Goal: Transaction & Acquisition: Book appointment/travel/reservation

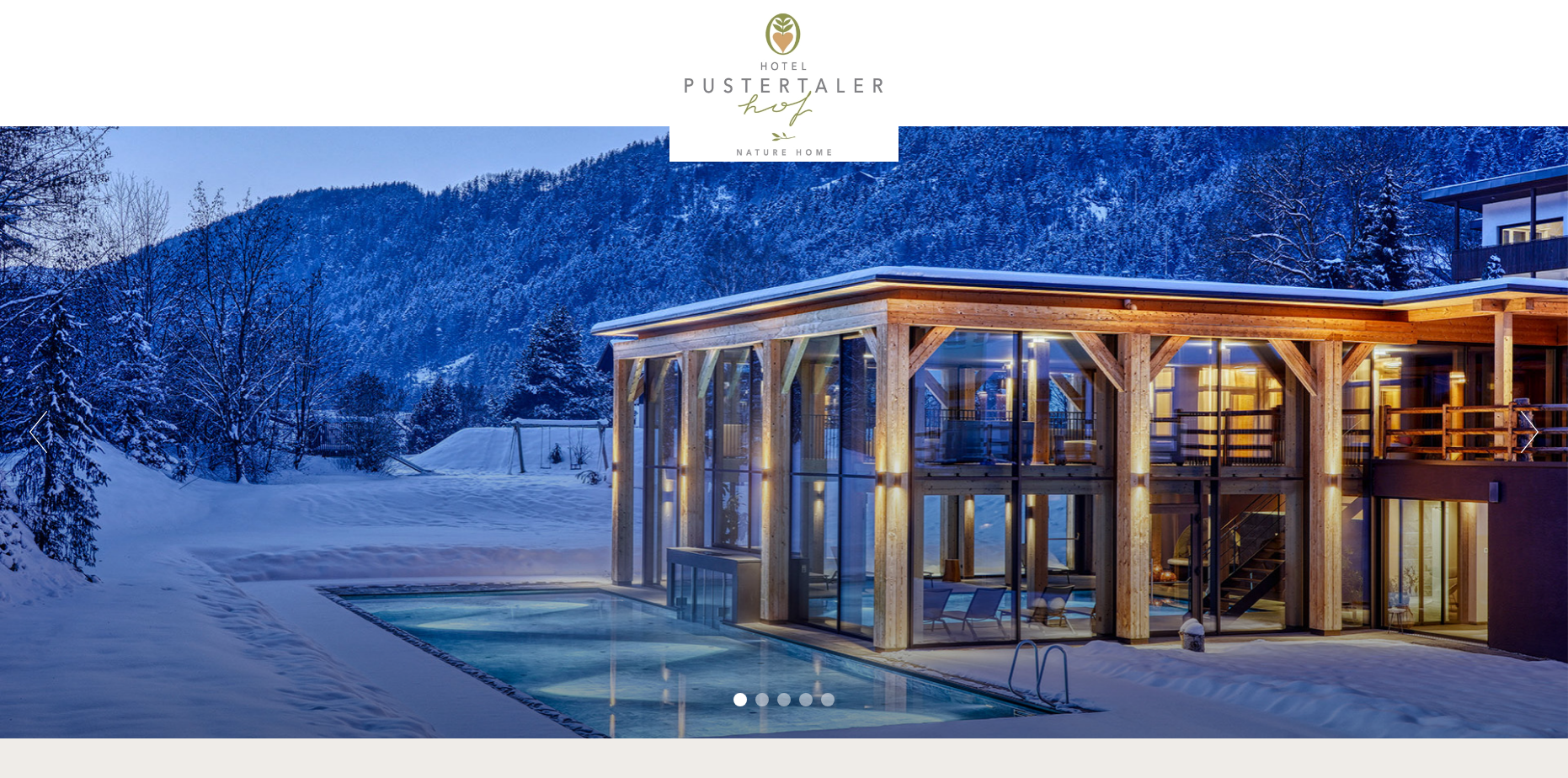
scroll to position [561, 0]
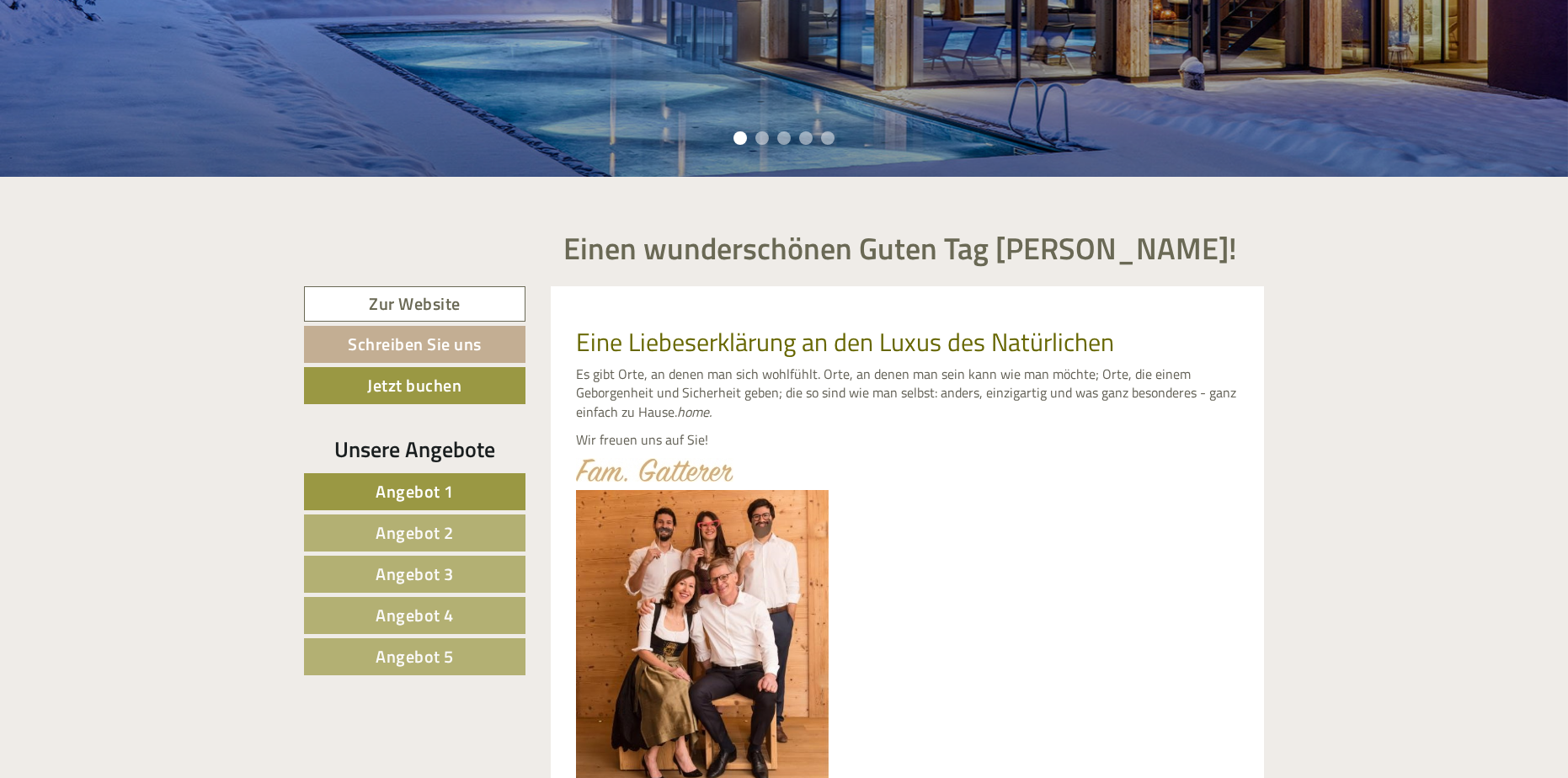
click at [385, 489] on span "Angebot 1" at bounding box center [414, 491] width 78 height 26
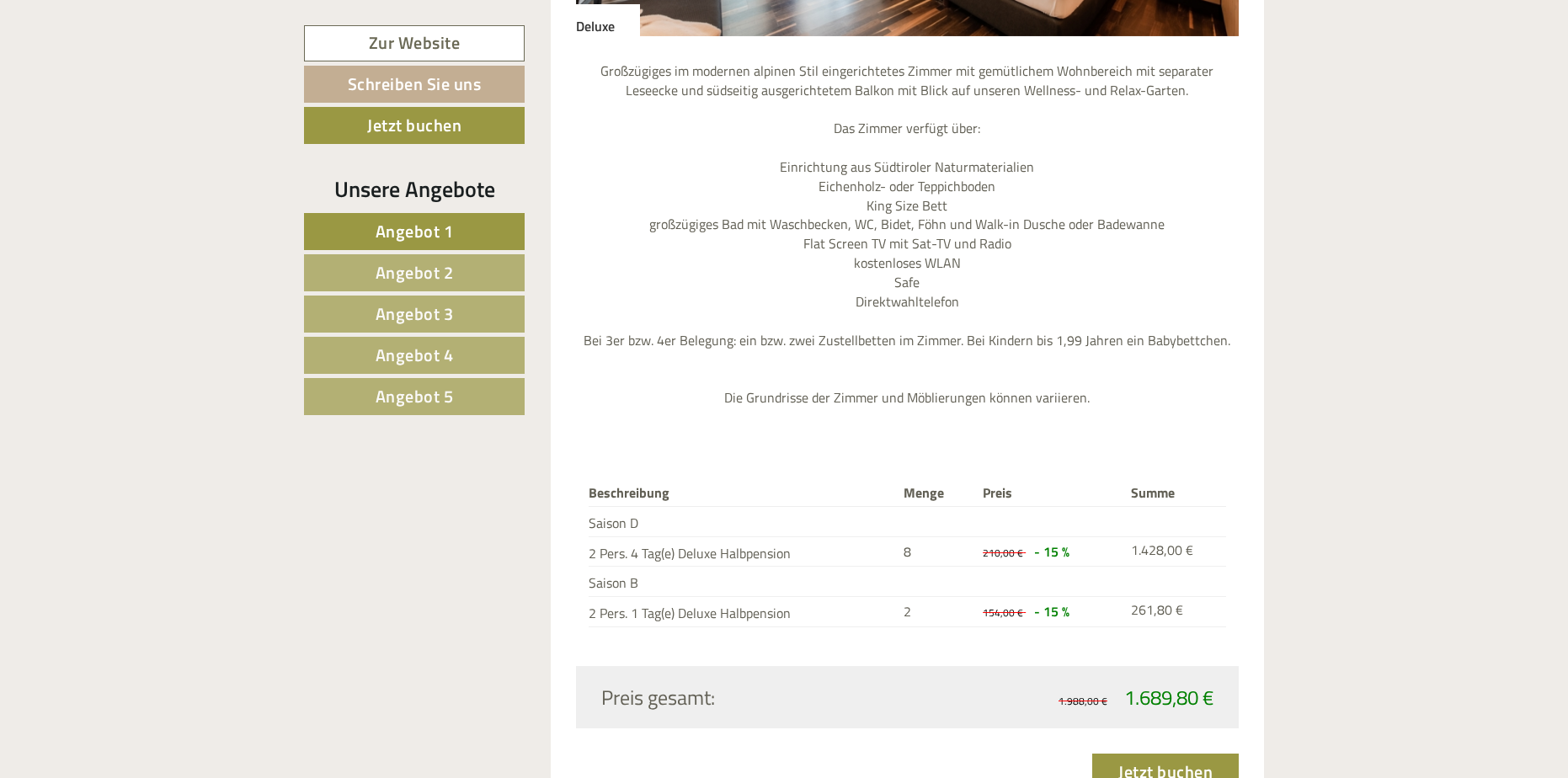
scroll to position [2538, 0]
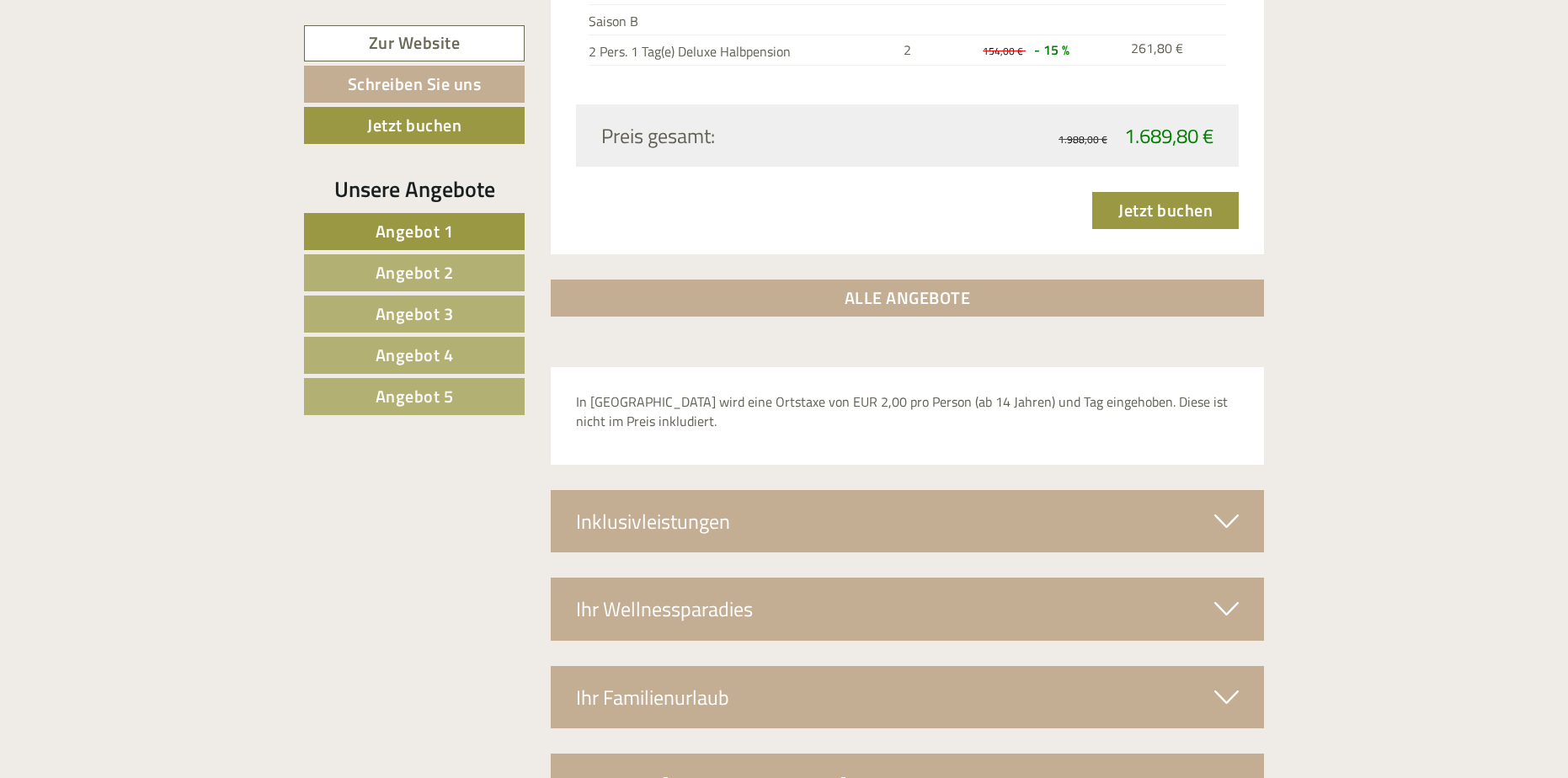
click at [427, 395] on span "Angebot 5" at bounding box center [414, 396] width 78 height 26
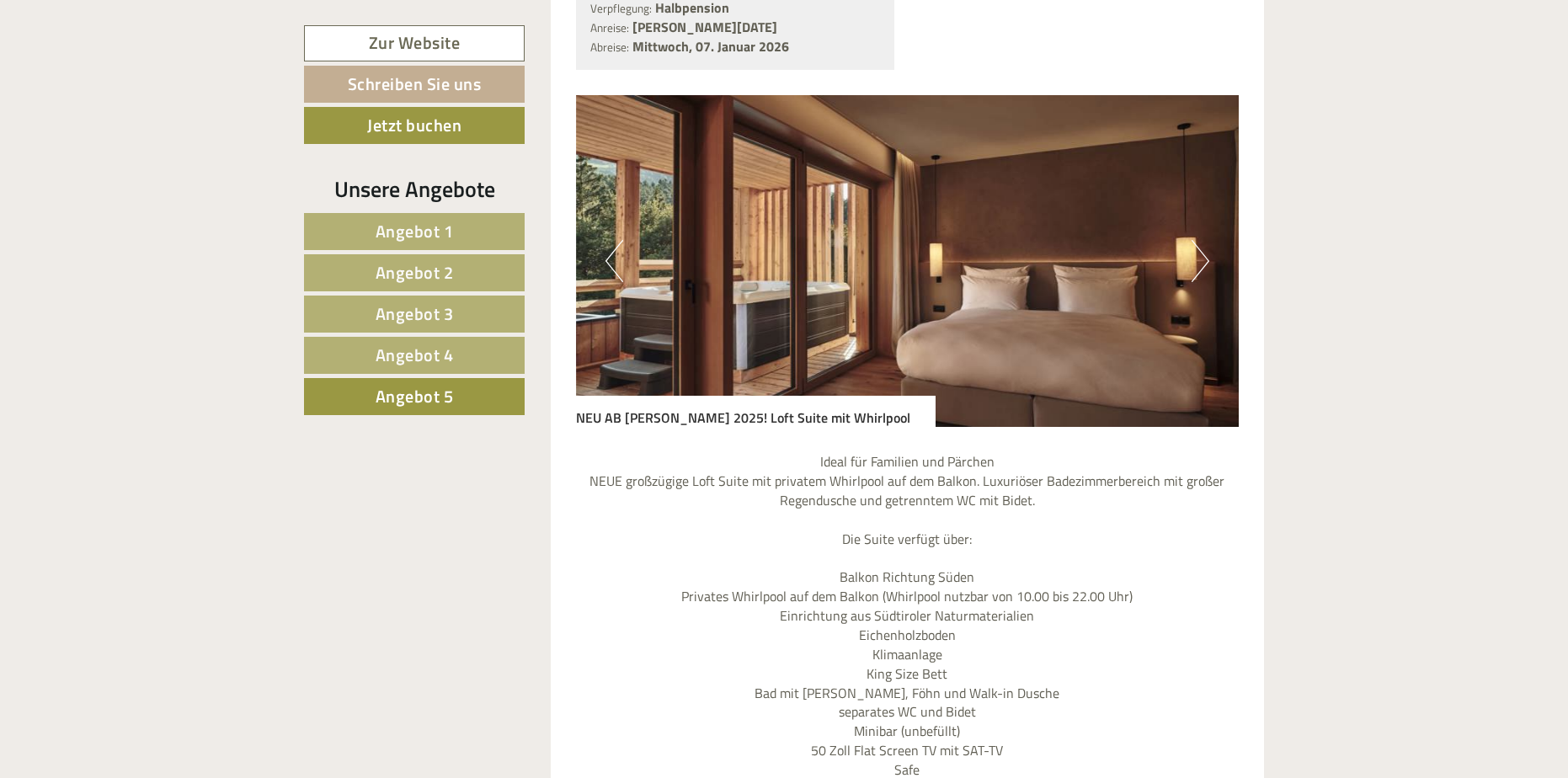
scroll to position [853, 0]
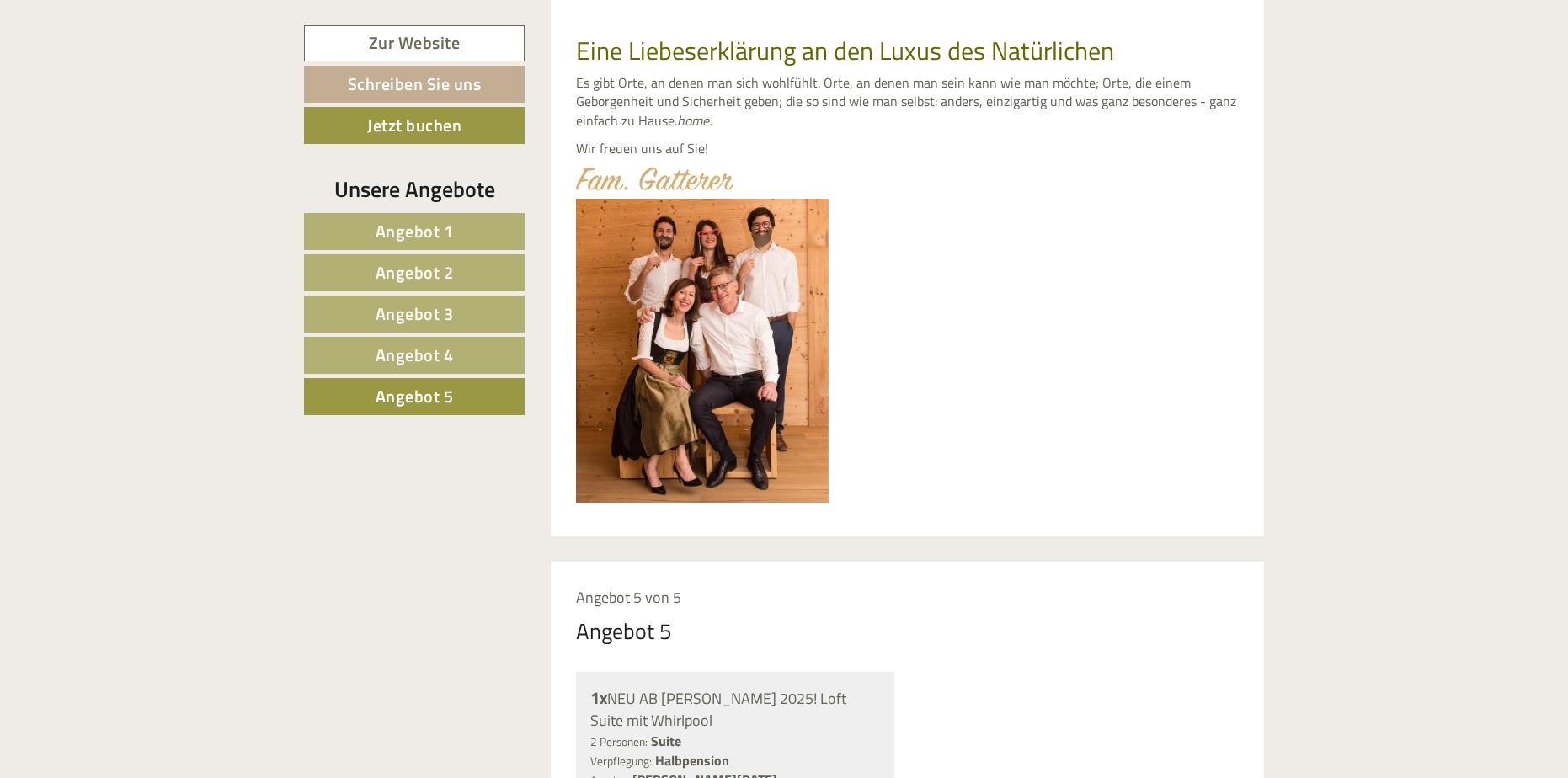
click at [389, 227] on span "Angebot 1" at bounding box center [414, 231] width 78 height 26
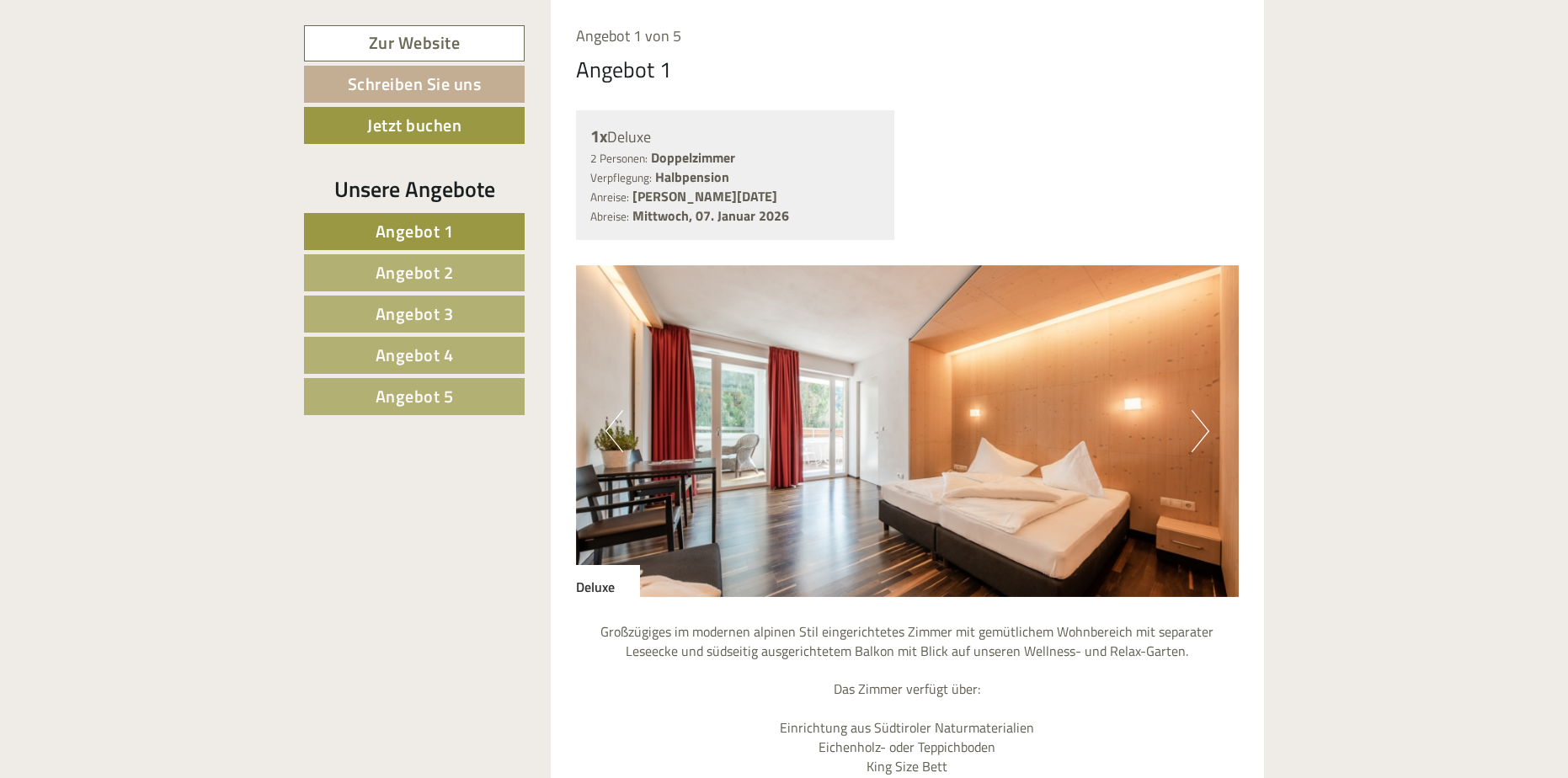
click at [1197, 429] on button "Next" at bounding box center [1200, 431] width 18 height 42
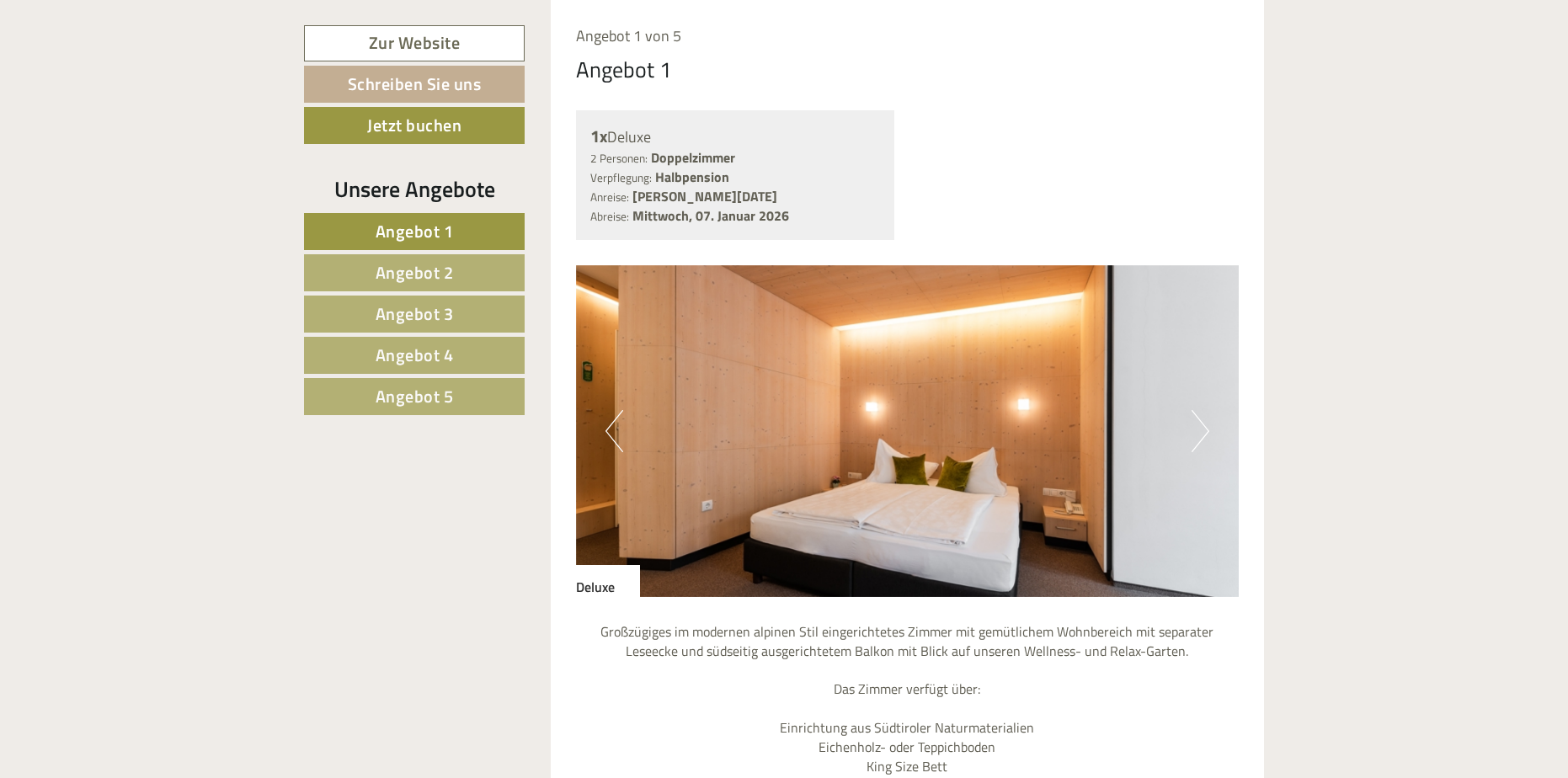
click at [1194, 428] on button "Next" at bounding box center [1200, 431] width 18 height 42
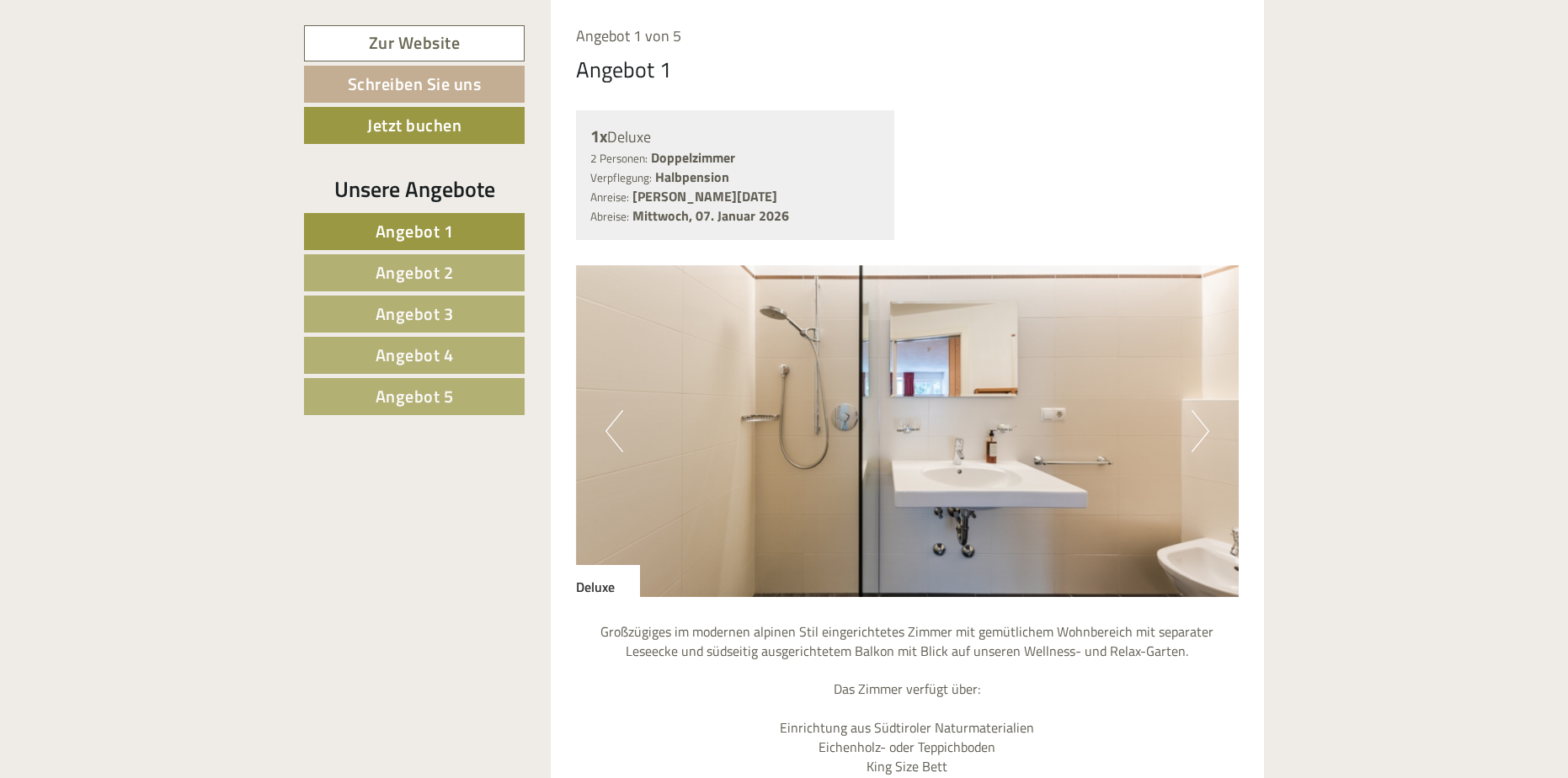
click at [1194, 428] on button "Next" at bounding box center [1200, 431] width 18 height 42
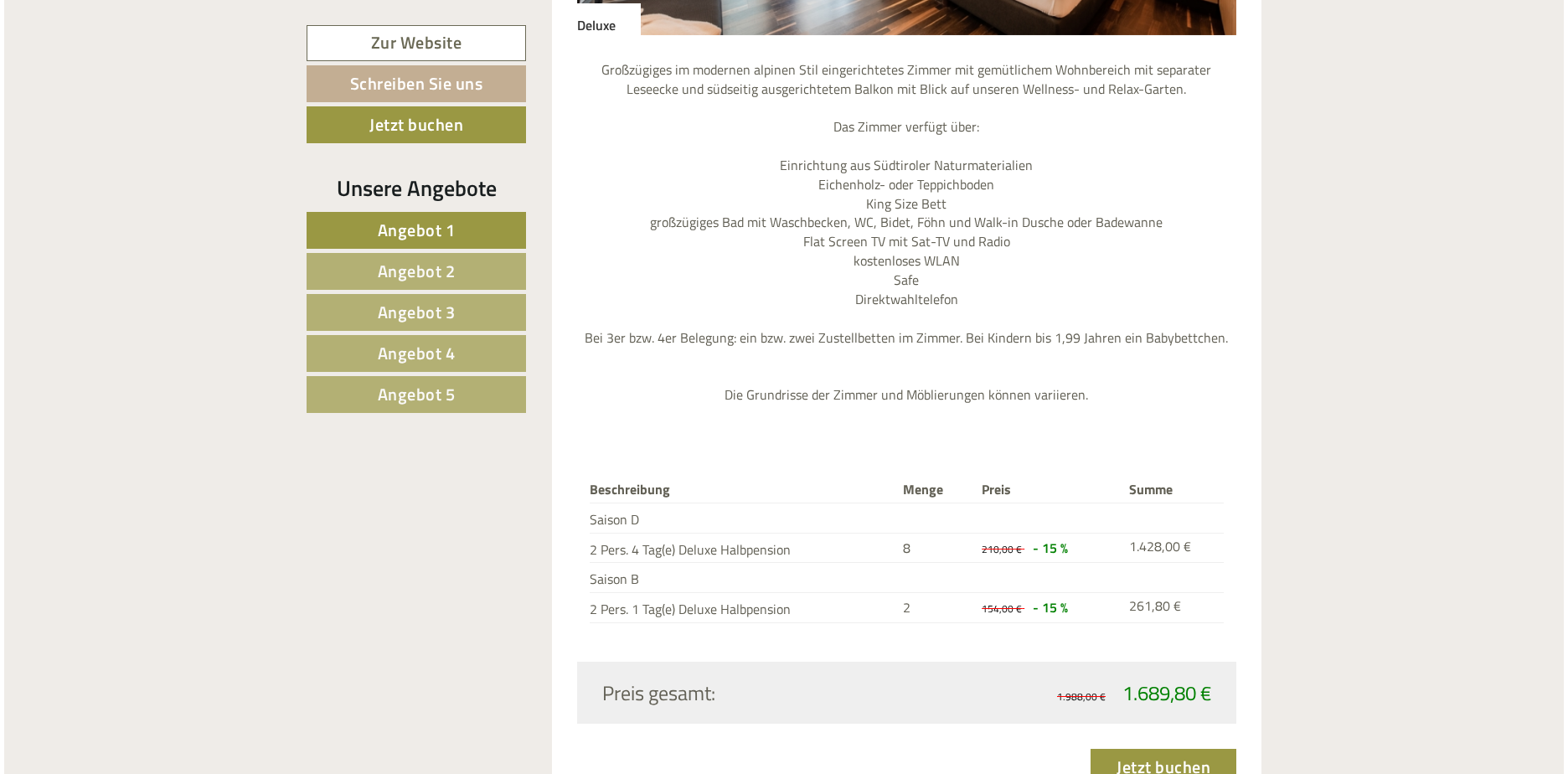
scroll to position [2526, 0]
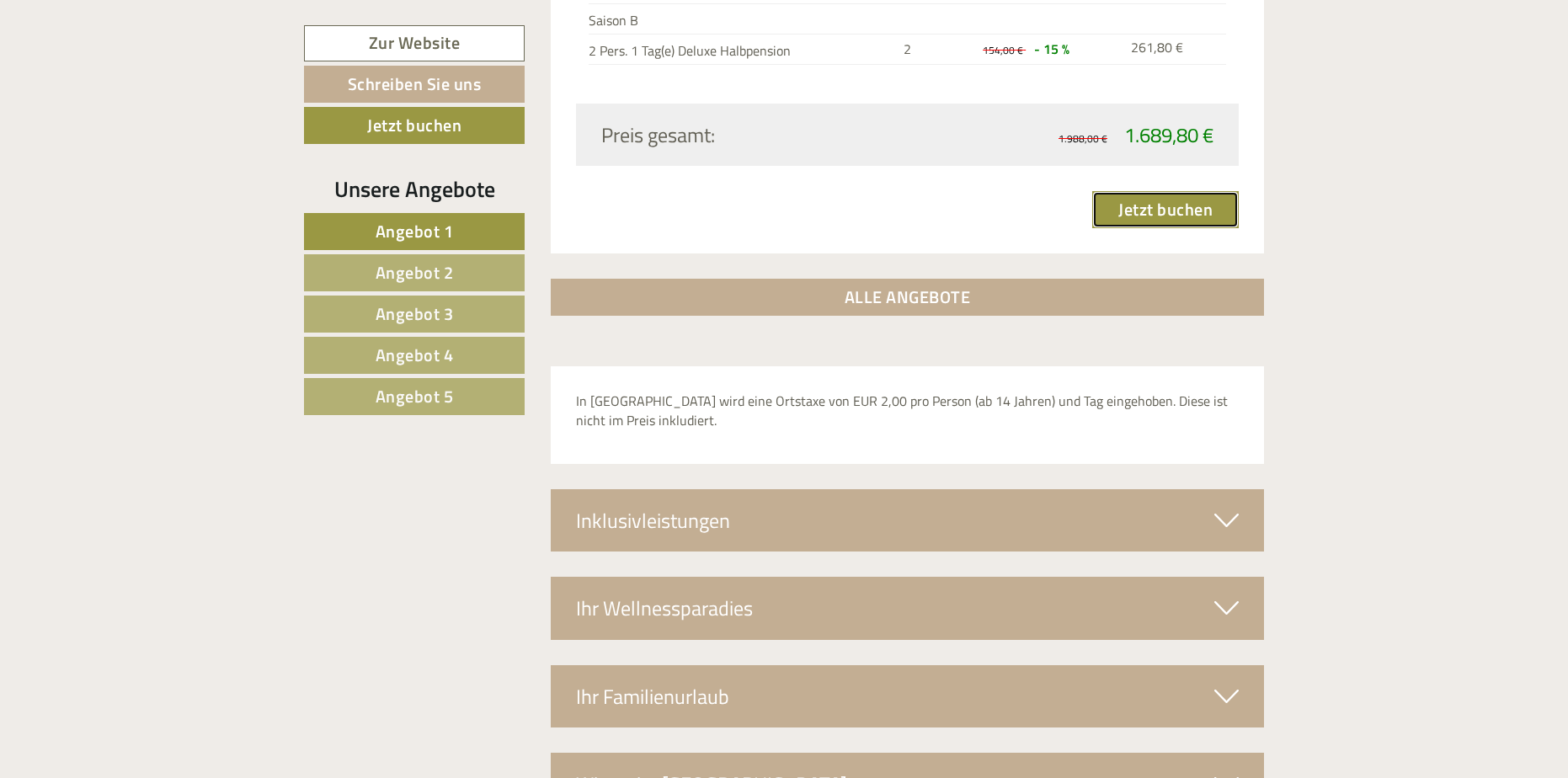
click at [1170, 210] on link "Jetzt buchen" at bounding box center [1165, 209] width 147 height 37
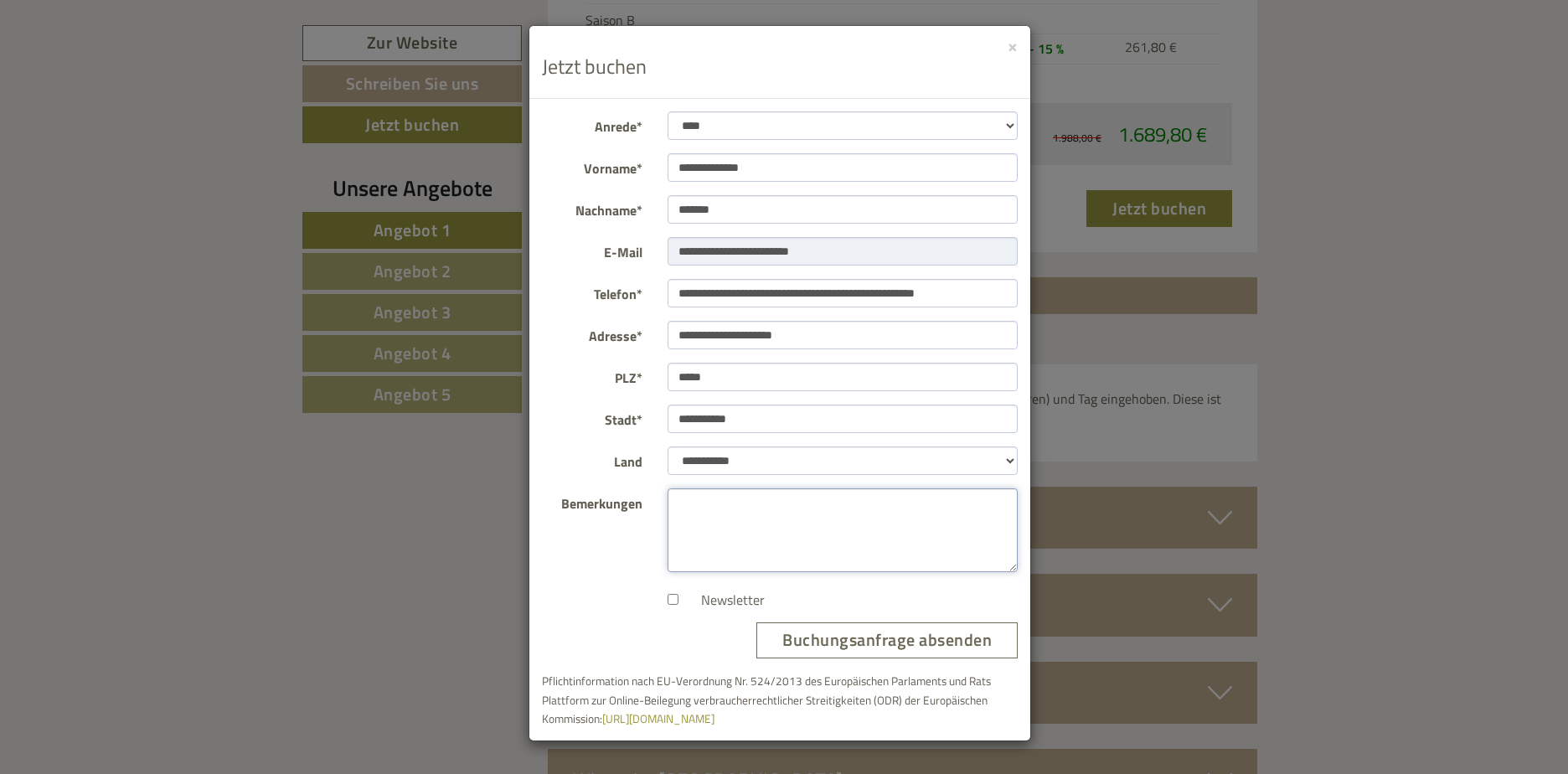
click at [688, 507] on textarea "Bemerkungen" at bounding box center [843, 530] width 351 height 83
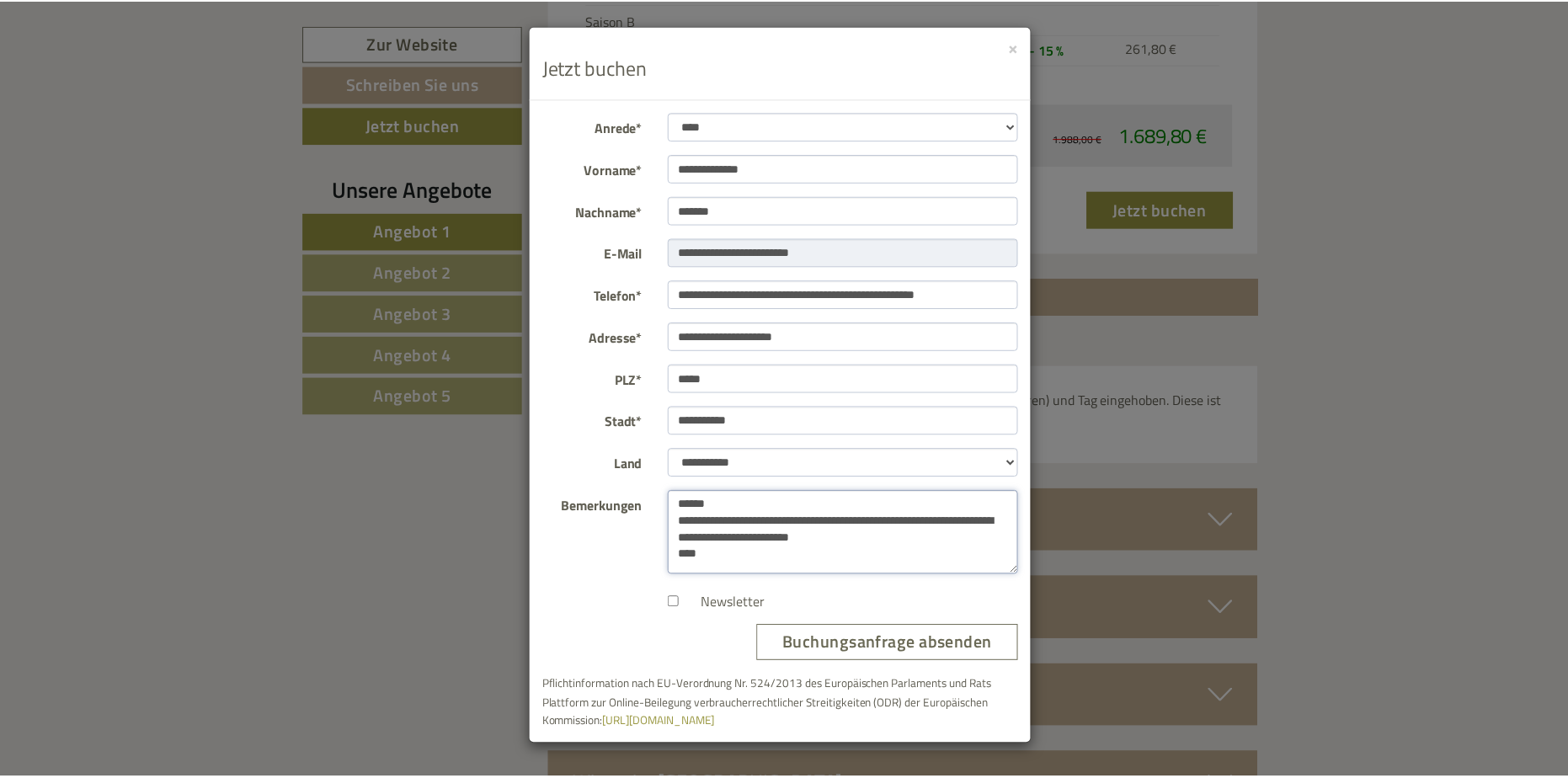
scroll to position [7, 0]
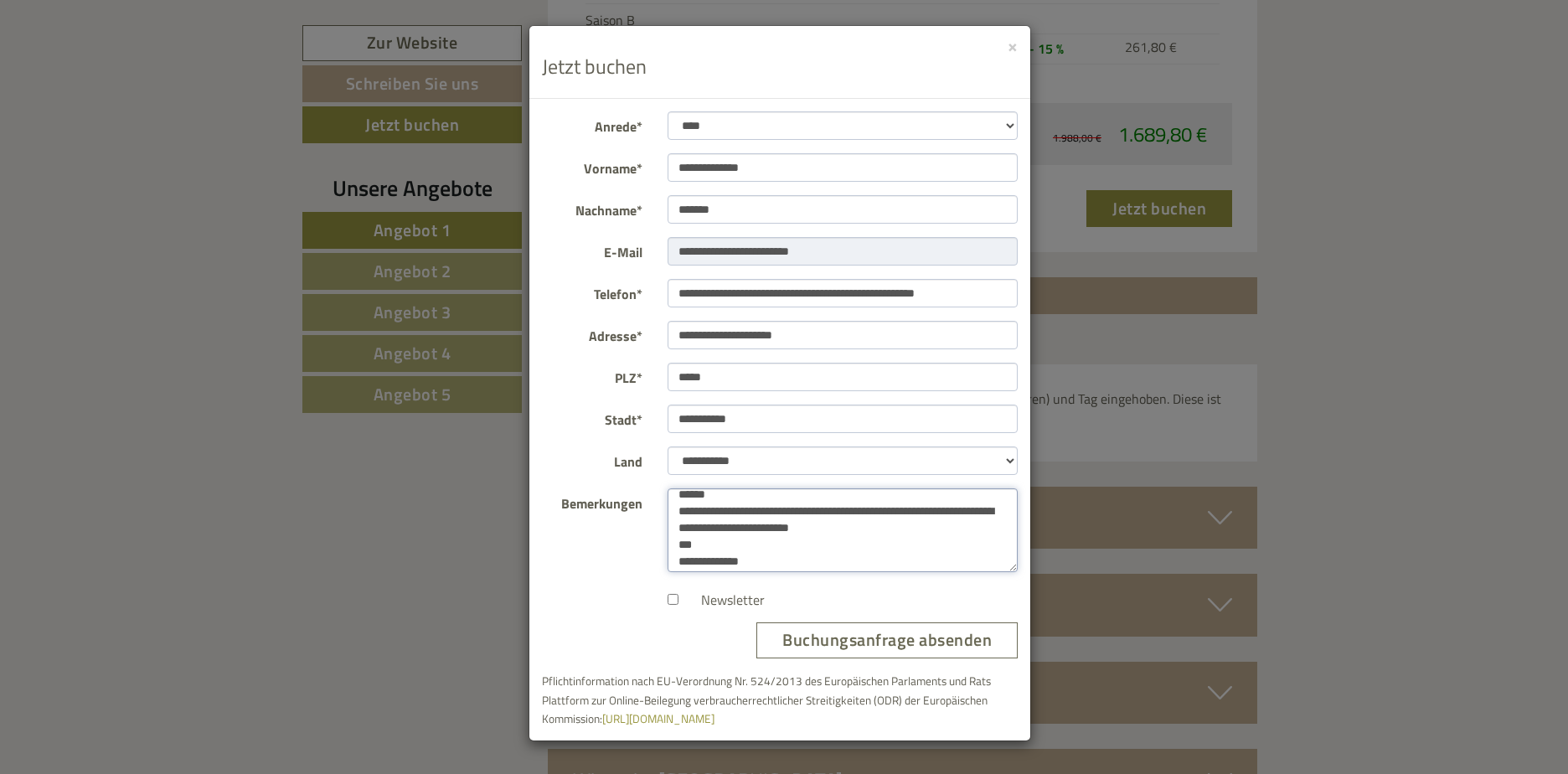
type textarea "**********"
click at [854, 638] on button "Buchungsanfrage absenden" at bounding box center [887, 640] width 261 height 36
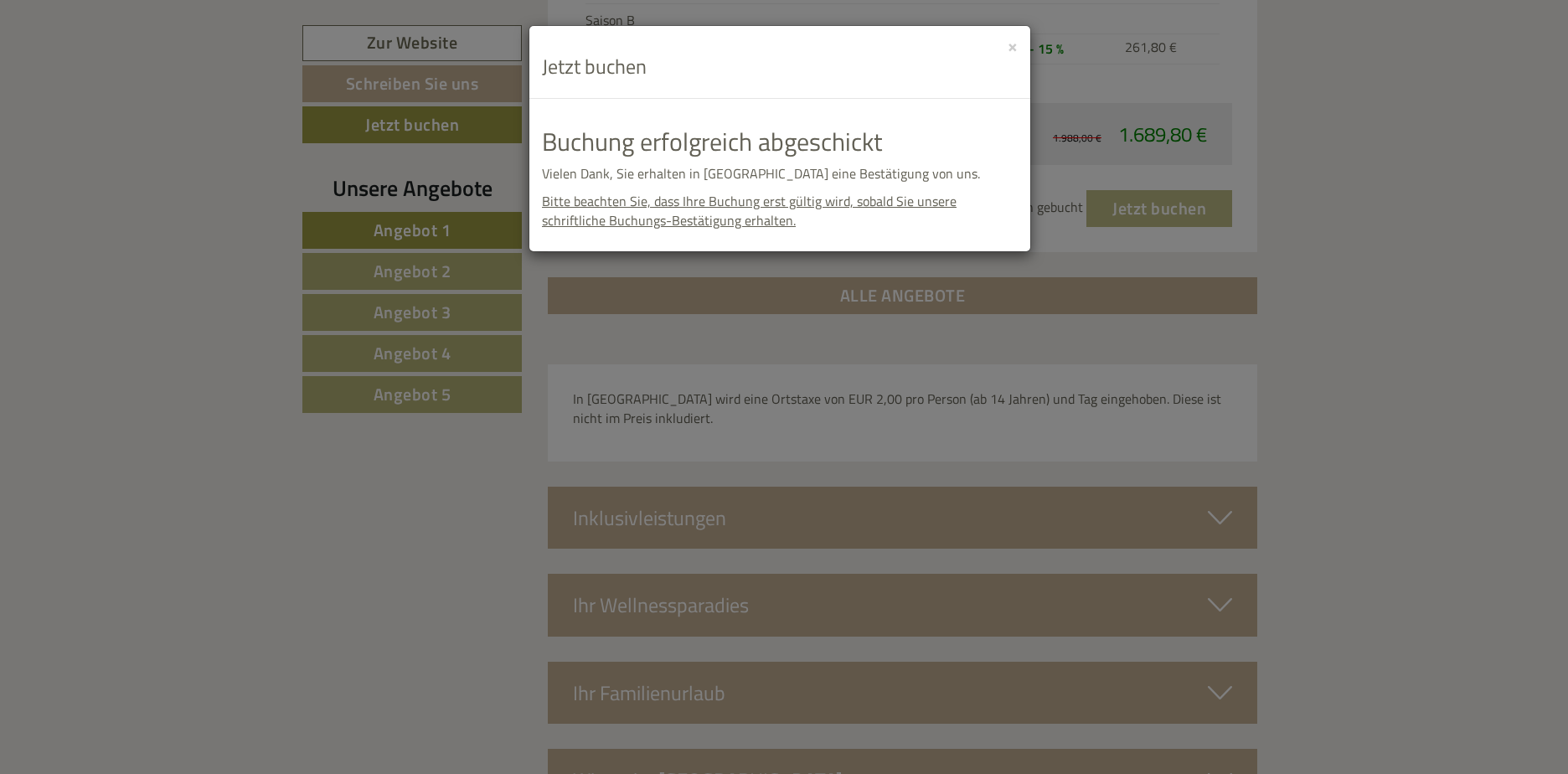
click at [945, 501] on div "**********" at bounding box center [784, 387] width 1568 height 774
